Goal: Find specific page/section: Find specific page/section

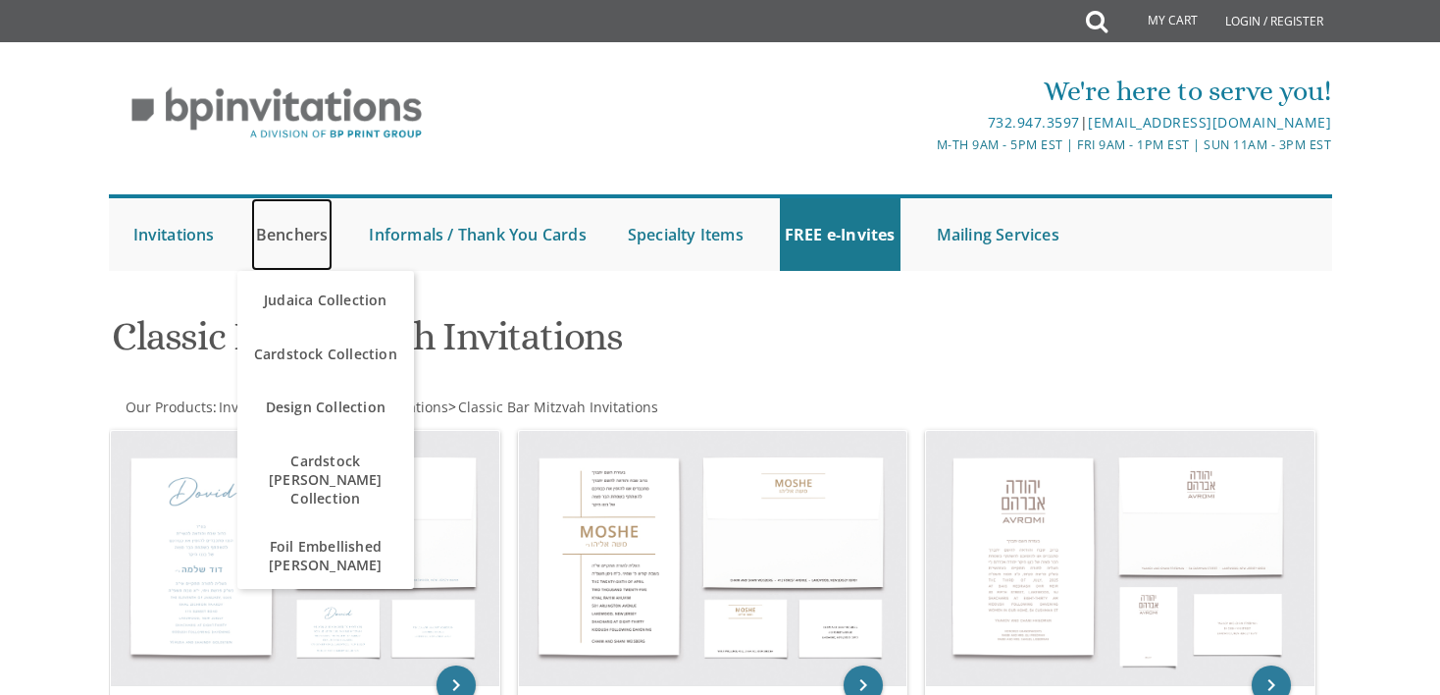
click at [287, 235] on link "Benchers" at bounding box center [292, 234] width 82 height 73
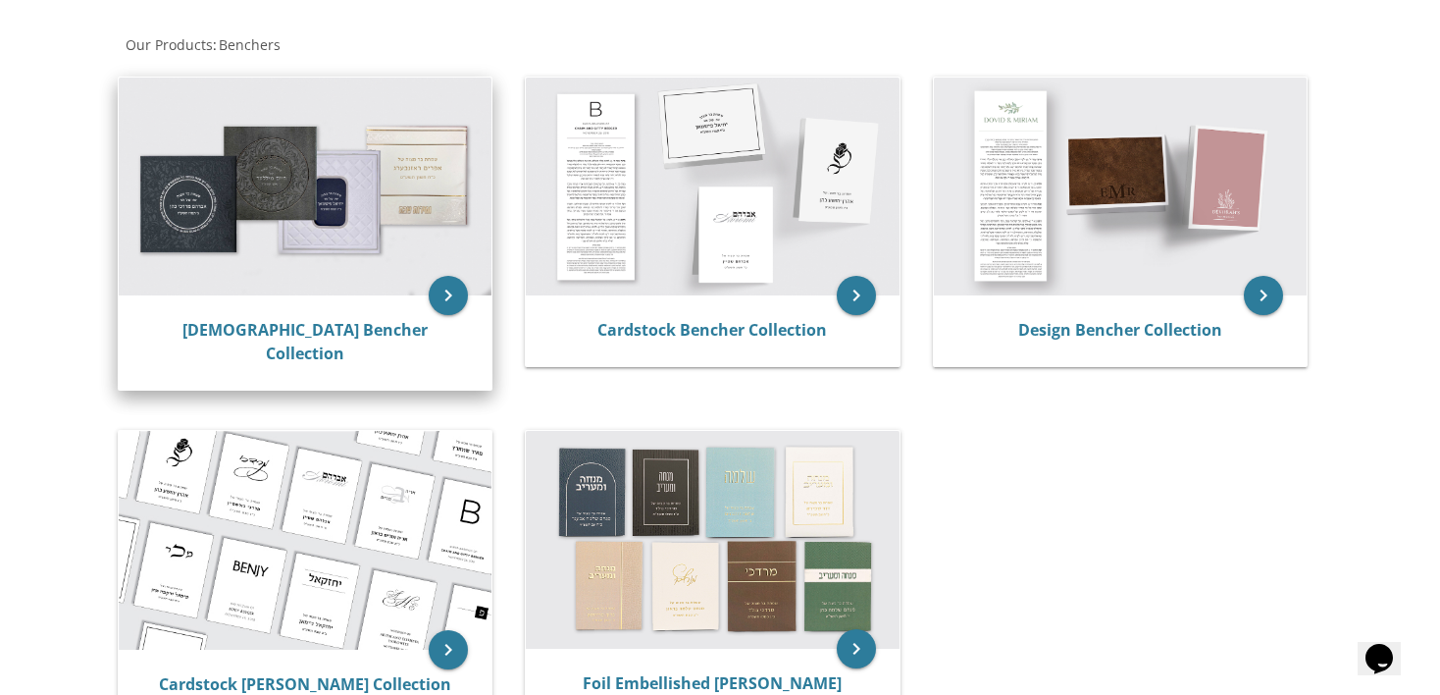
scroll to position [356, 0]
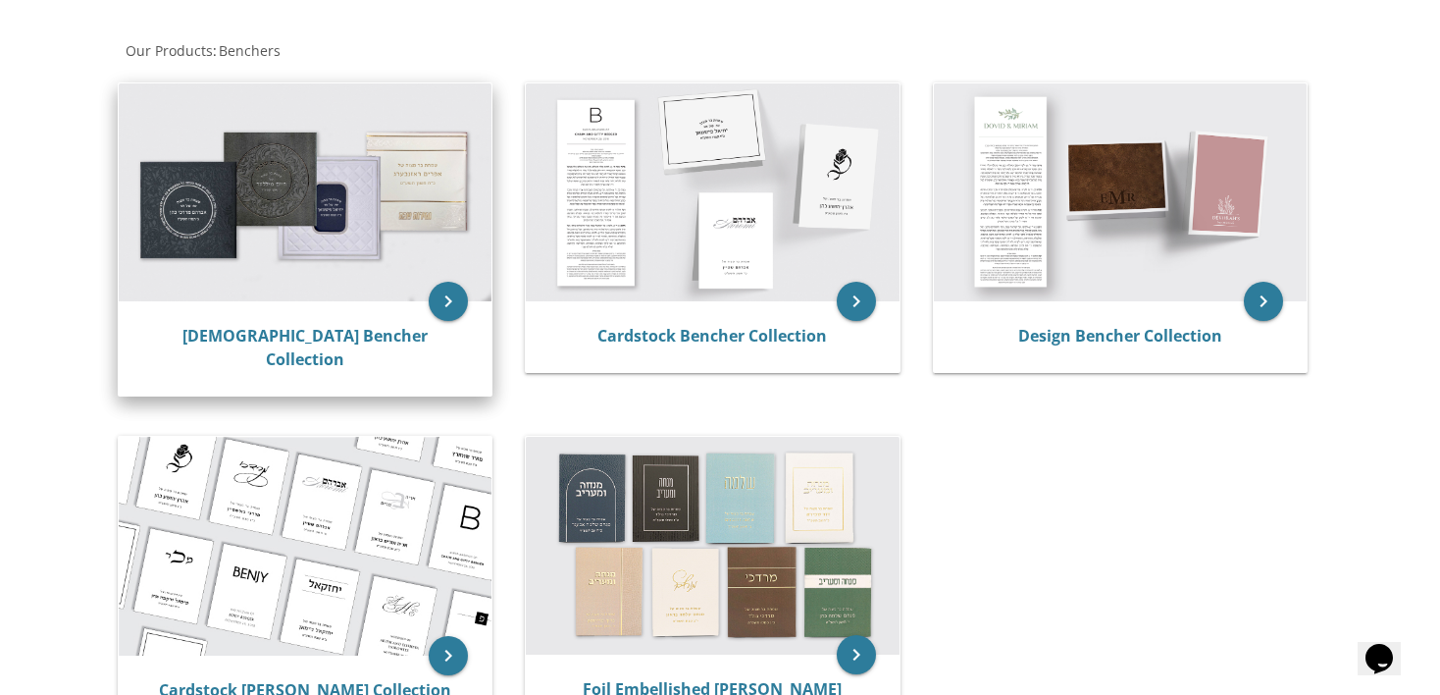
click at [319, 187] on img at bounding box center [306, 192] width 374 height 218
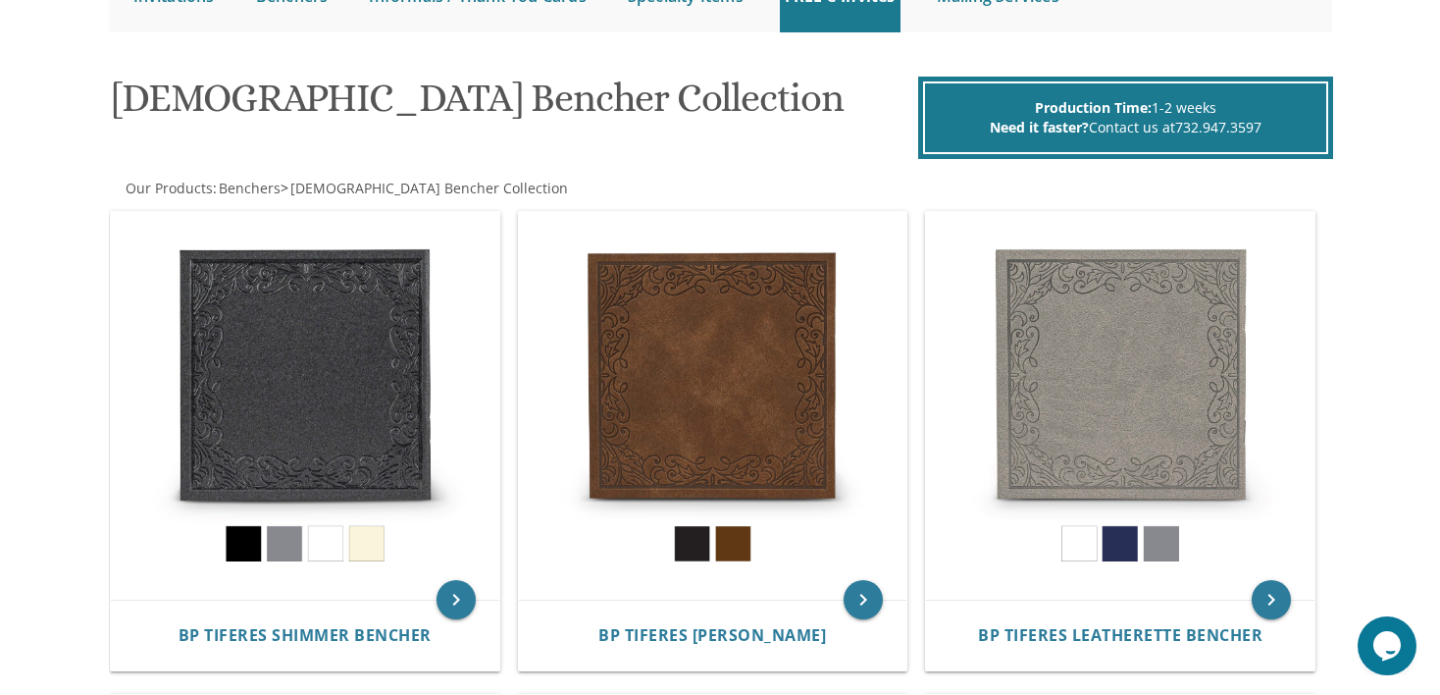
scroll to position [270, 0]
